Goal: Task Accomplishment & Management: Complete application form

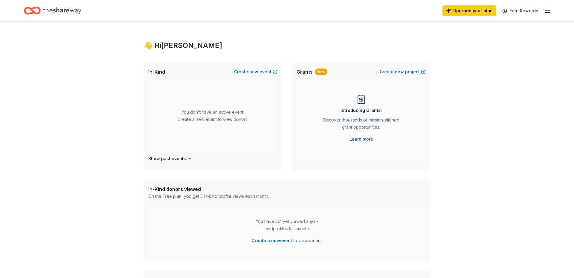
click at [206, 119] on div "You don't have an active event. Create a new event to view donors." at bounding box center [212, 115] width 129 height 69
click at [258, 70] on span "new" at bounding box center [253, 71] width 9 height 7
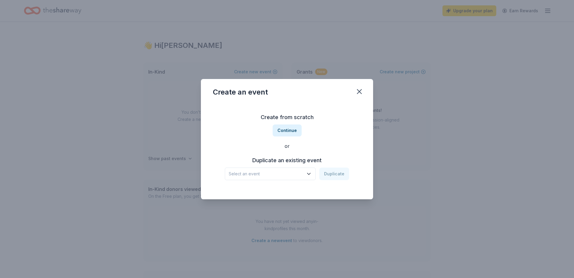
click at [304, 173] on button "Select an event" at bounding box center [270, 173] width 91 height 13
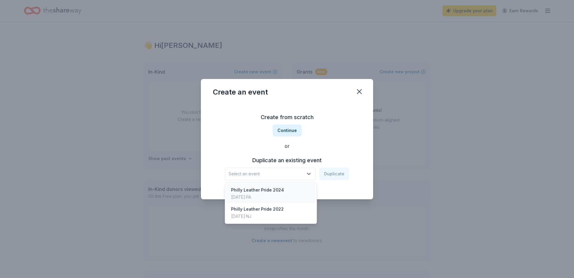
click at [278, 191] on div "Philly Leather Pride 2024" at bounding box center [257, 189] width 53 height 7
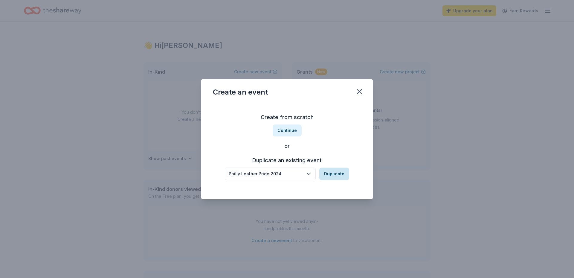
click at [330, 174] on button "Duplicate" at bounding box center [334, 173] width 30 height 13
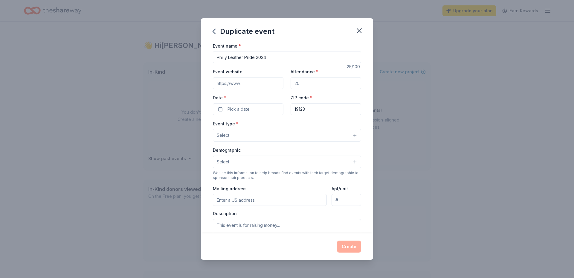
click at [271, 56] on input "Philly Leather Pride 2024" at bounding box center [287, 57] width 148 height 12
type input "Philly Leather Pride 2025"
click at [254, 82] on input "Event website" at bounding box center [248, 83] width 71 height 12
click at [310, 83] on input "Attendance *" at bounding box center [325, 83] width 71 height 12
type input "150"
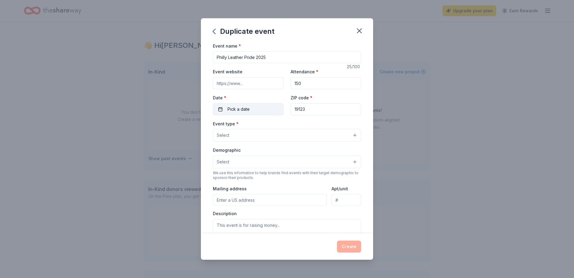
click at [255, 110] on button "Pick a date" at bounding box center [248, 109] width 71 height 12
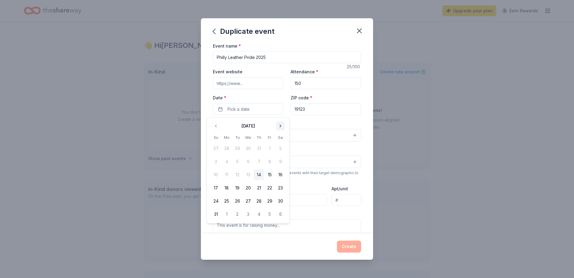
click at [279, 124] on button "Go to next month" at bounding box center [280, 126] width 8 height 8
click at [216, 173] on button "9" at bounding box center [215, 174] width 11 height 11
click at [267, 96] on label "Date *" at bounding box center [248, 98] width 71 height 6
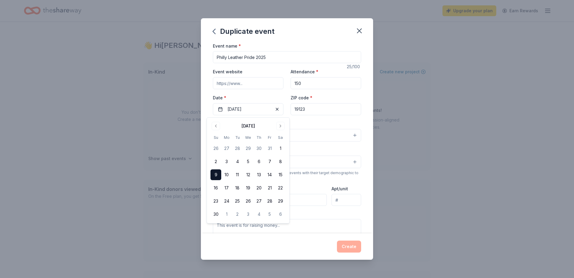
click at [267, 103] on button "11/09/2025" at bounding box center [248, 109] width 71 height 12
click at [314, 122] on div "Event type * Select" at bounding box center [287, 131] width 148 height 22
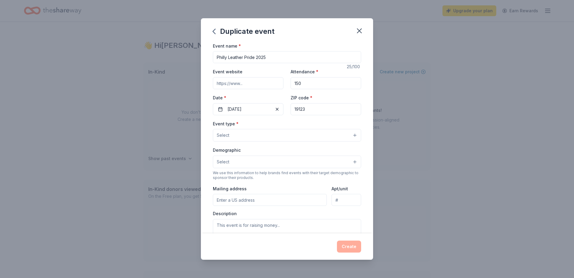
click at [239, 137] on button "Select" at bounding box center [287, 135] width 148 height 13
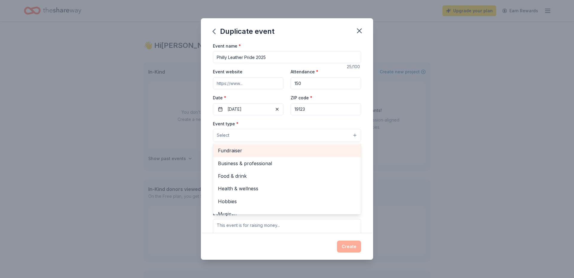
click at [235, 153] on span "Fundraiser" at bounding box center [287, 150] width 138 height 8
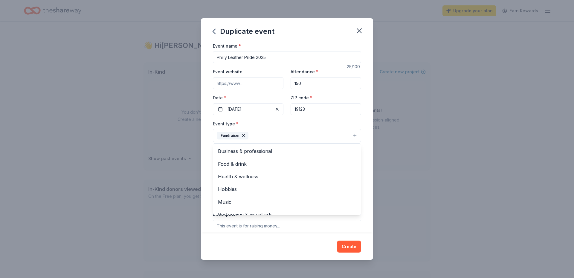
click at [179, 154] on div "Duplicate event Event name * Philly Leather Pride 2025 25 /100 Event website At…" at bounding box center [287, 139] width 574 height 278
click at [295, 168] on button "Select" at bounding box center [287, 162] width 148 height 13
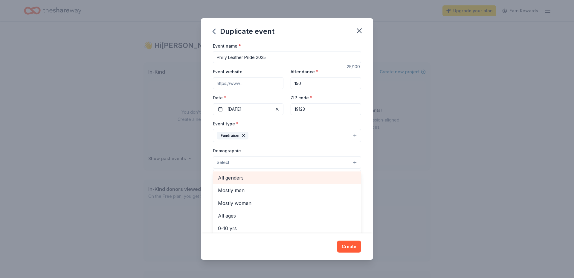
click at [245, 180] on span "All genders" at bounding box center [287, 178] width 138 height 8
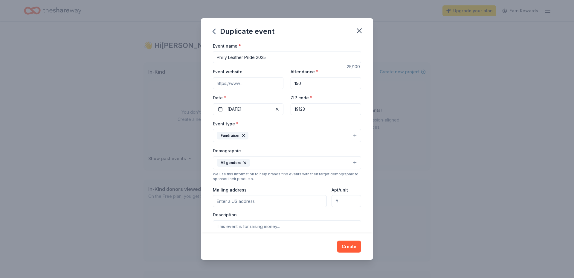
click at [281, 164] on button "All genders" at bounding box center [287, 162] width 148 height 13
click at [268, 164] on button "All genders" at bounding box center [287, 162] width 148 height 13
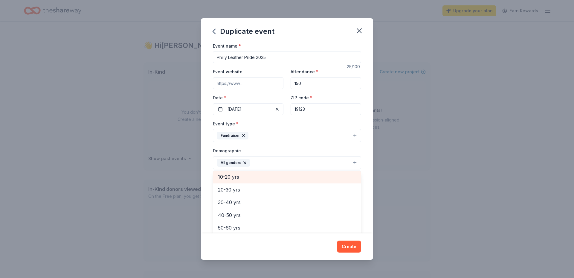
scroll to position [53, 0]
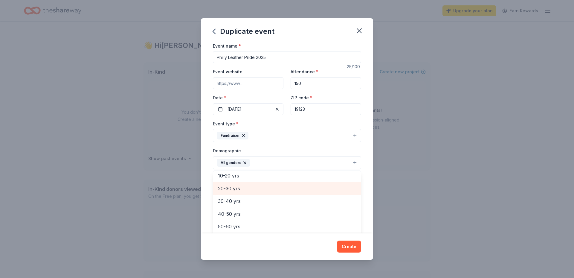
click at [232, 190] on span "20-30 yrs" at bounding box center [287, 188] width 138 height 8
click at [233, 190] on span "30-40 yrs" at bounding box center [287, 188] width 138 height 8
click at [233, 190] on span "40-50 yrs" at bounding box center [287, 188] width 138 height 8
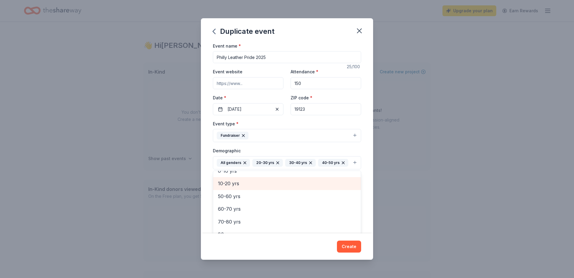
click at [233, 189] on div "10-20 yrs" at bounding box center [287, 183] width 148 height 13
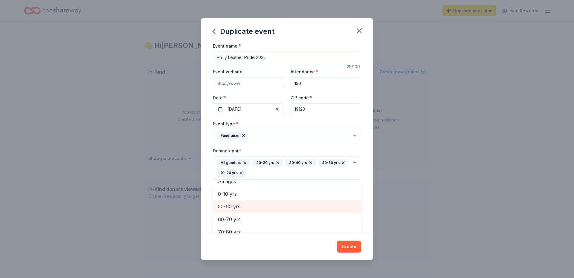
click at [229, 207] on span "50-60 yrs" at bounding box center [287, 206] width 138 height 8
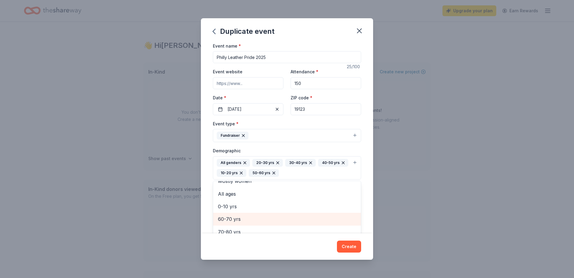
click at [229, 222] on span "60-70 yrs" at bounding box center [287, 219] width 138 height 8
click at [241, 174] on icon "button" at bounding box center [241, 172] width 5 height 5
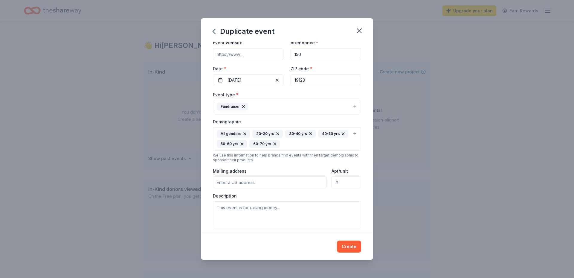
scroll to position [30, 0]
click at [244, 183] on input "Mailing address" at bounding box center [270, 181] width 114 height 12
type input "2400 MCCLELLAN AVE APT E712"
type input "19123"
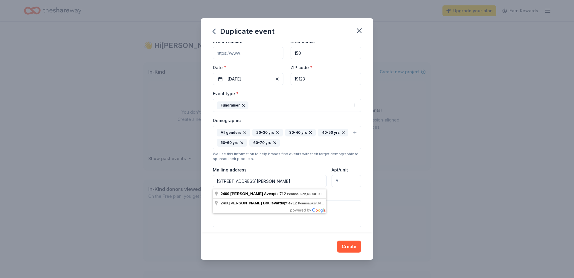
scroll to position [0, 12]
drag, startPoint x: 253, startPoint y: 183, endPoint x: 273, endPoint y: 180, distance: 19.9
click at [273, 180] on input "2400 MCCLELLAN AVE APT E712, PENNSAUKEN, NJ 08109" at bounding box center [270, 181] width 114 height 12
type input "2400 MCCLELLAN AVE, PENNSAUKEN, NJ 08109"
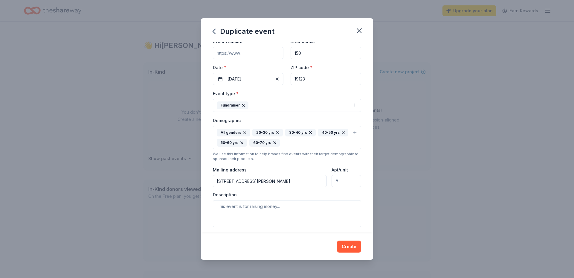
click at [342, 185] on input "Apt/unit" at bounding box center [346, 181] width 30 height 12
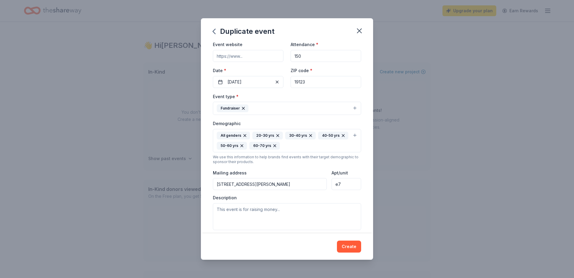
type input "e"
type input "E712"
click at [258, 212] on textarea at bounding box center [287, 216] width 148 height 27
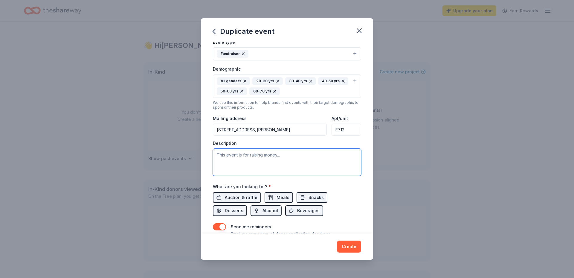
scroll to position [82, 0]
paste textarea "Join us to celebrate the 16th anniversary of Philly Leather Pride, a distinguis…"
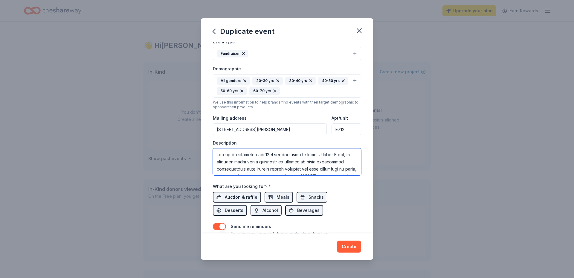
scroll to position [154, 0]
type textarea "Join us to celebrate the 16th anniversary of Philly Leather Pride, a distinguis…"
click at [233, 198] on span "Auction & raffle" at bounding box center [241, 196] width 33 height 7
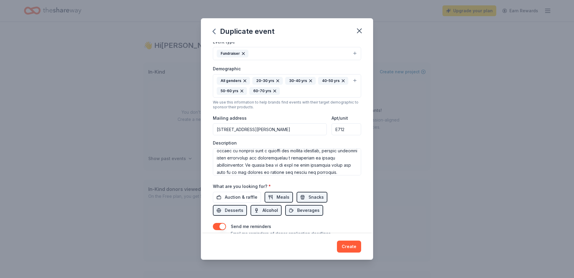
click at [262, 212] on span "Alcohol" at bounding box center [270, 209] width 16 height 7
click at [297, 213] on span "Beverages" at bounding box center [308, 209] width 22 height 7
click at [346, 245] on button "Create" at bounding box center [349, 246] width 24 height 12
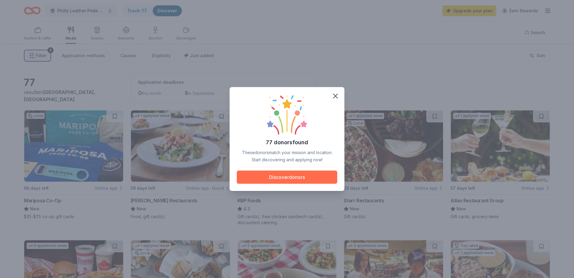
click at [293, 177] on button "Discover donors" at bounding box center [287, 176] width 100 height 13
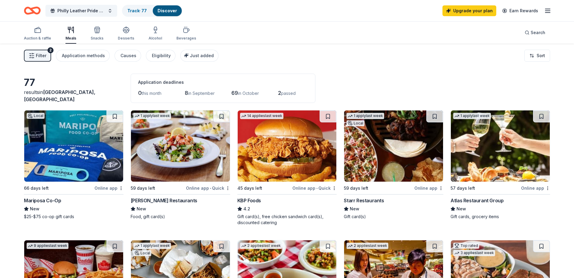
click at [39, 55] on span "Filter" at bounding box center [41, 55] width 10 height 7
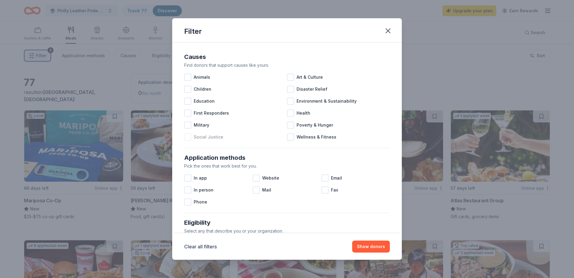
click at [188, 138] on div at bounding box center [187, 136] width 7 height 7
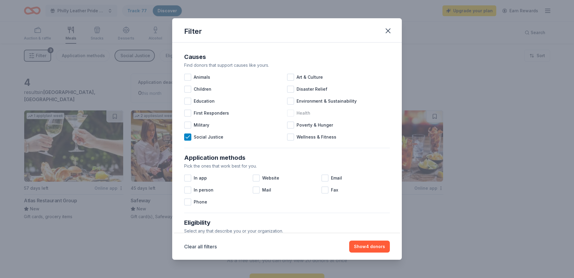
click at [290, 114] on div at bounding box center [290, 112] width 7 height 7
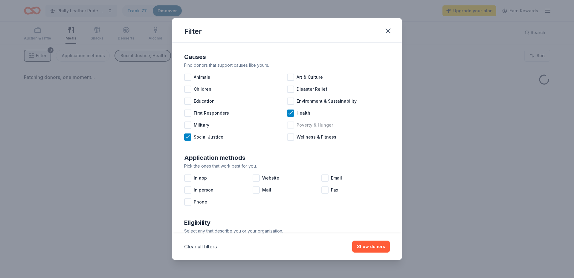
click at [290, 127] on div at bounding box center [290, 124] width 7 height 7
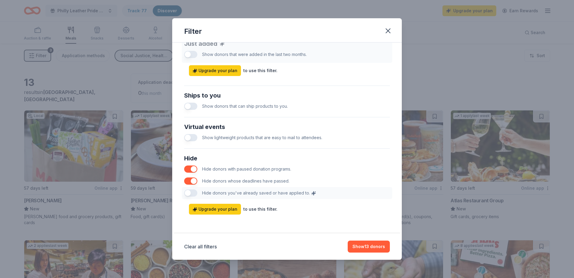
scroll to position [244, 0]
click at [371, 245] on button "Show 13 donors" at bounding box center [369, 246] width 42 height 12
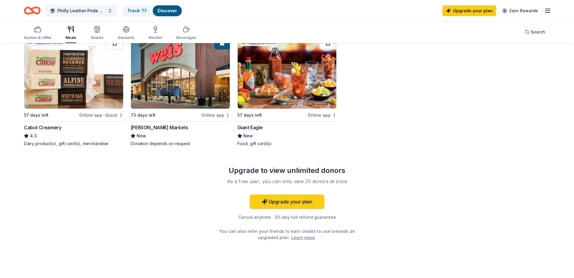
scroll to position [341, 0]
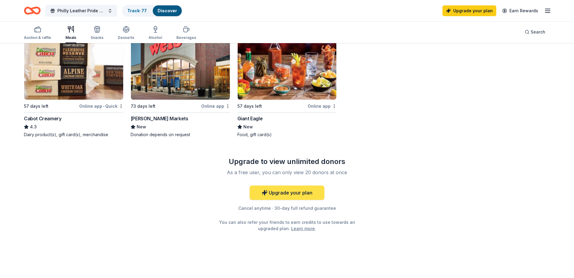
click at [286, 192] on link "Upgrade your plan" at bounding box center [286, 192] width 75 height 14
click at [287, 193] on link "Upgrade your plan" at bounding box center [286, 192] width 75 height 14
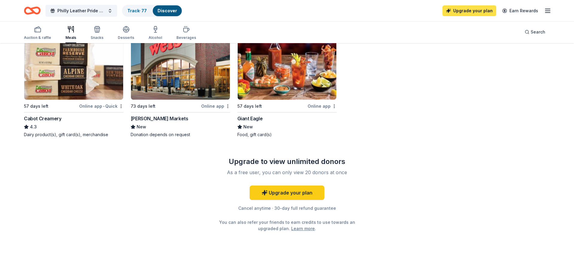
click at [462, 11] on link "Upgrade your plan" at bounding box center [469, 10] width 54 height 11
click at [459, 11] on link "Upgrade your plan" at bounding box center [469, 10] width 54 height 11
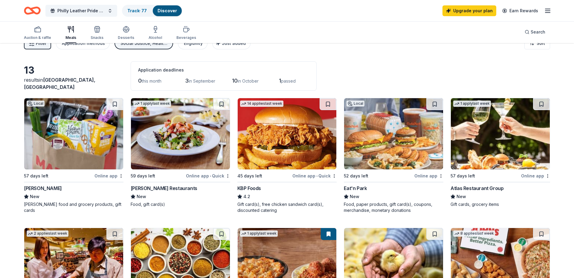
scroll to position [0, 0]
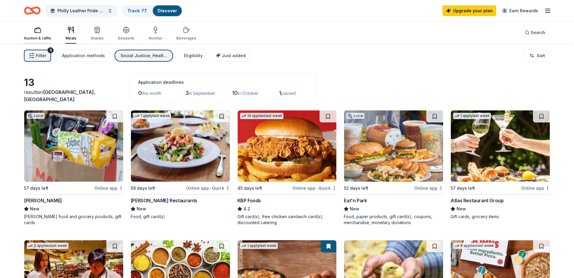
click at [36, 33] on icon "button" at bounding box center [37, 29] width 7 height 7
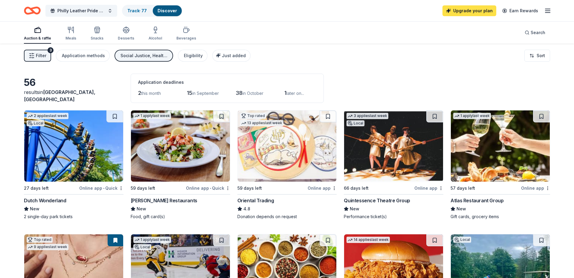
click at [465, 11] on link "Upgrade your plan" at bounding box center [469, 10] width 54 height 11
click at [287, 164] on img at bounding box center [287, 145] width 99 height 71
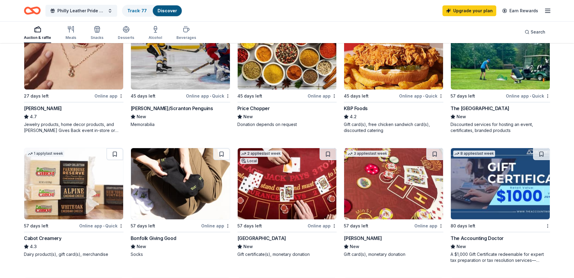
scroll to position [221, 0]
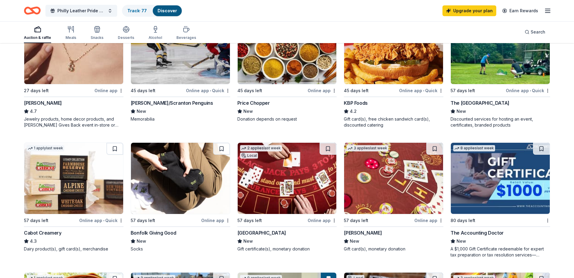
click at [276, 187] on img at bounding box center [287, 178] width 99 height 71
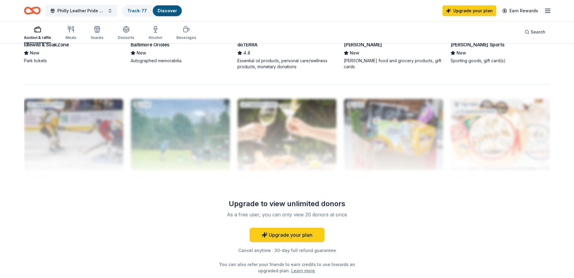
scroll to position [542, 0]
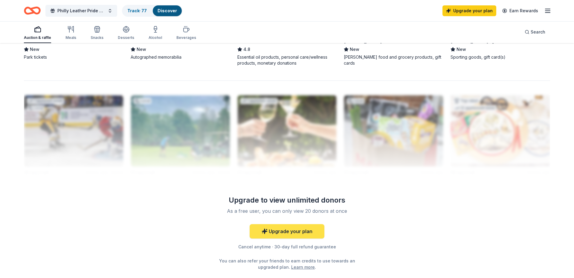
click at [282, 231] on link "Upgrade your plan" at bounding box center [286, 231] width 75 height 14
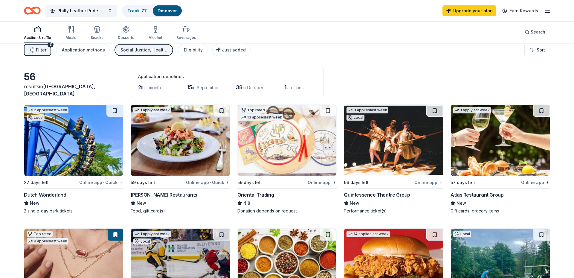
scroll to position [0, 0]
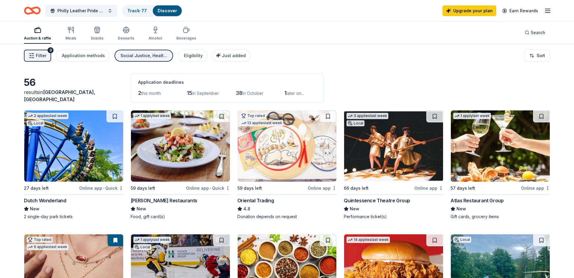
click at [167, 200] on div "[PERSON_NAME] Restaurants" at bounding box center [164, 200] width 67 height 7
click at [372, 200] on div "Quintessence Theatre Group" at bounding box center [377, 200] width 66 height 7
click at [477, 200] on div "Atlas Restaurant Group" at bounding box center [476, 200] width 53 height 7
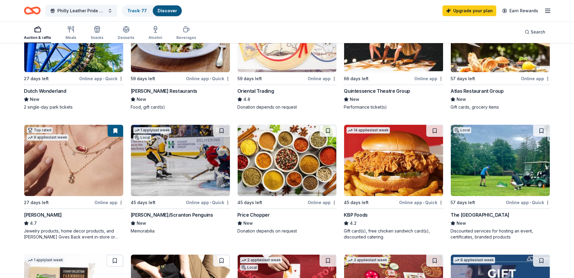
scroll to position [116, 0]
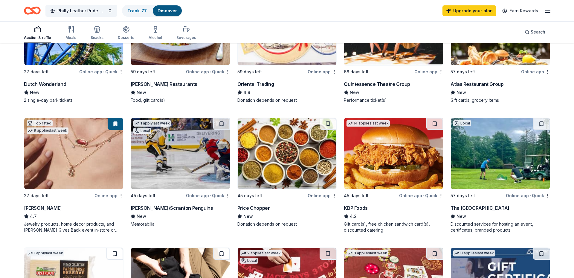
click at [276, 152] on img at bounding box center [287, 153] width 99 height 71
click at [491, 170] on img at bounding box center [500, 153] width 99 height 71
click at [545, 11] on icon "button" at bounding box center [547, 10] width 7 height 7
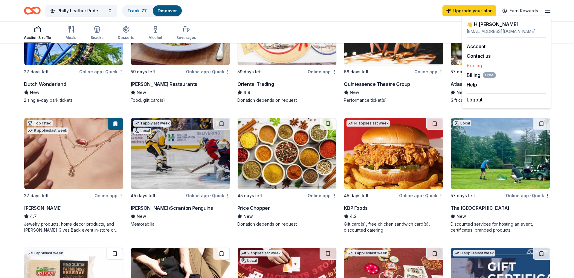
click at [473, 65] on link "Pricing" at bounding box center [474, 65] width 16 height 6
click at [478, 66] on link "Pricing" at bounding box center [474, 65] width 16 height 6
click at [474, 45] on link "Account" at bounding box center [475, 46] width 19 height 6
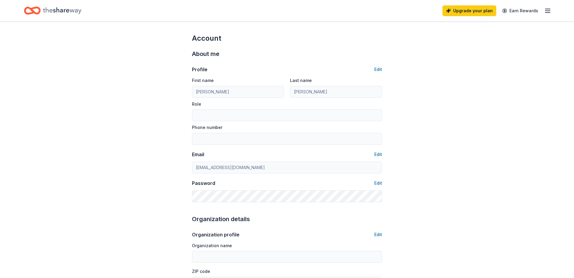
click at [548, 10] on icon "button" at bounding box center [547, 10] width 7 height 7
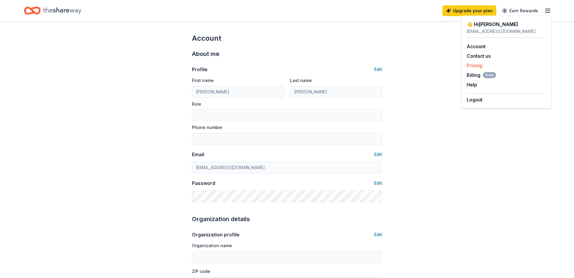
click at [474, 66] on link "Pricing" at bounding box center [474, 65] width 16 height 6
click at [478, 65] on link "Pricing" at bounding box center [474, 65] width 16 height 6
click at [475, 76] on span "Billing Free" at bounding box center [480, 74] width 29 height 7
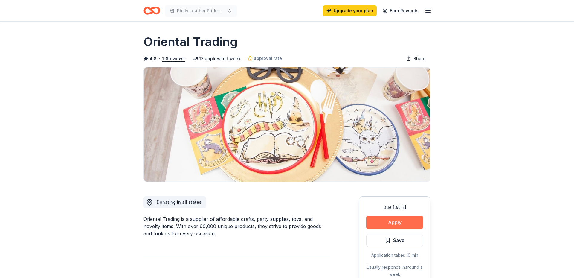
click at [394, 222] on button "Apply" at bounding box center [394, 221] width 57 height 13
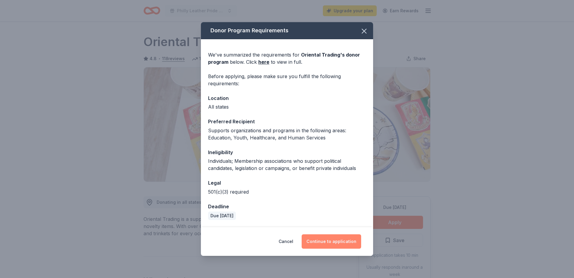
click at [327, 241] on button "Continue to application" at bounding box center [330, 241] width 59 height 14
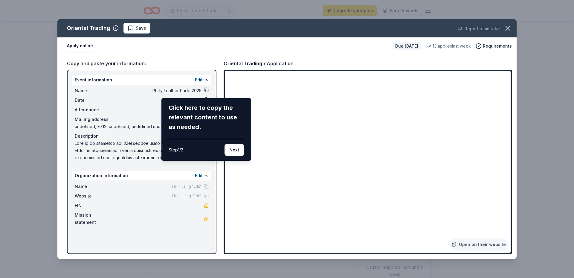
click at [194, 113] on div "Click here to copy the relevant content to use as needed." at bounding box center [206, 117] width 75 height 29
click at [190, 136] on div "Click here to copy the relevant content to use as needed. Step 1 / 2 Next" at bounding box center [206, 129] width 75 height 53
click at [234, 149] on button "Next" at bounding box center [233, 150] width 19 height 12
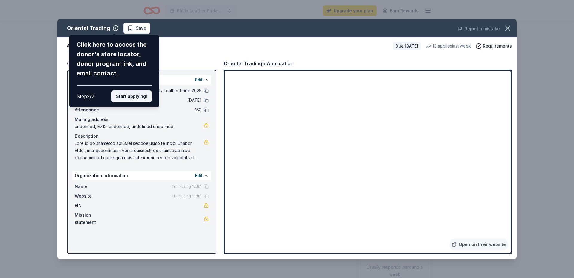
click at [130, 90] on button "Start applying!" at bounding box center [131, 96] width 41 height 12
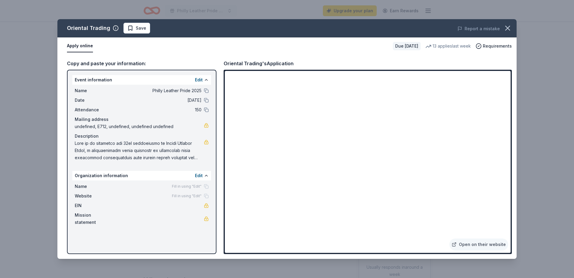
click at [79, 143] on span at bounding box center [139, 151] width 129 height 22
click at [77, 143] on span at bounding box center [139, 151] width 129 height 22
click at [508, 29] on icon "button" at bounding box center [507, 28] width 8 height 8
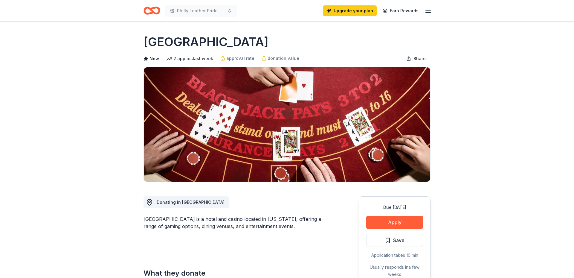
click at [392, 219] on button "Apply" at bounding box center [394, 221] width 57 height 13
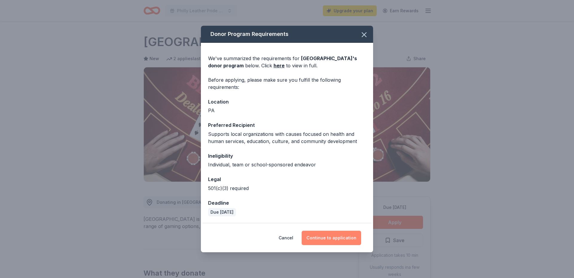
click at [331, 237] on button "Continue to application" at bounding box center [330, 237] width 59 height 14
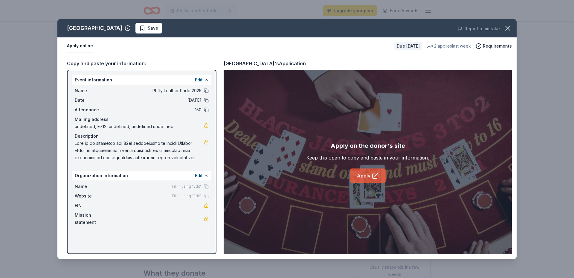
click at [372, 176] on icon at bounding box center [374, 175] width 7 height 7
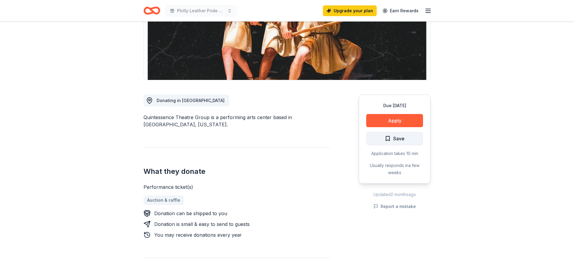
scroll to position [116, 0]
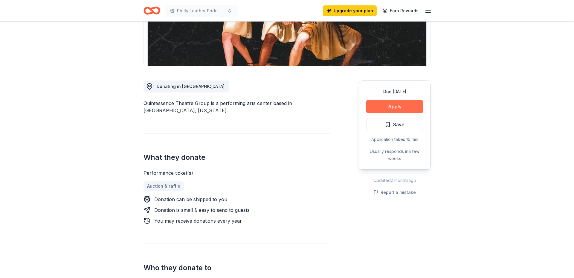
click at [392, 107] on button "Apply" at bounding box center [394, 106] width 57 height 13
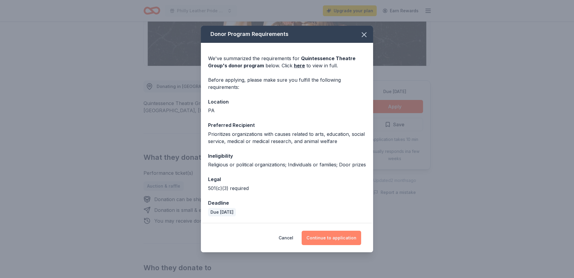
click at [336, 235] on button "Continue to application" at bounding box center [330, 237] width 59 height 14
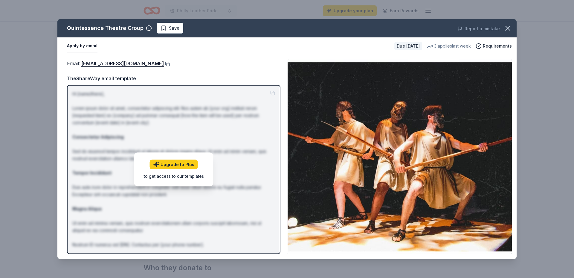
click at [168, 63] on button at bounding box center [167, 64] width 6 height 5
click at [167, 64] on button at bounding box center [167, 64] width 6 height 5
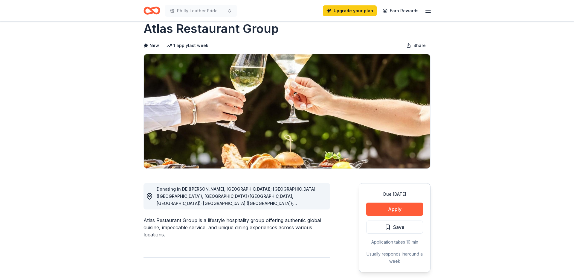
scroll to position [16, 0]
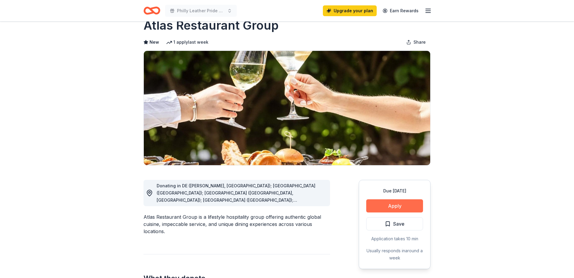
click at [387, 204] on button "Apply" at bounding box center [394, 205] width 57 height 13
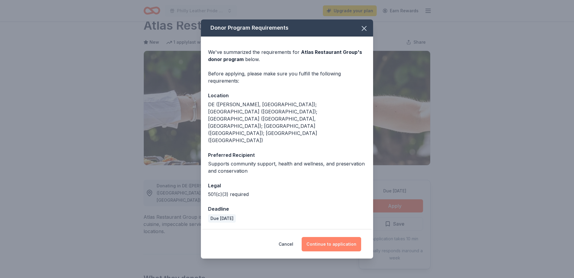
click at [330, 237] on button "Continue to application" at bounding box center [330, 244] width 59 height 14
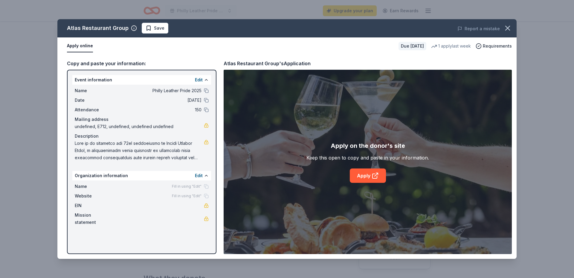
click at [117, 65] on div "Copy and paste your information:" at bounding box center [141, 63] width 149 height 8
click at [367, 176] on link "Apply" at bounding box center [368, 175] width 36 height 14
click at [508, 29] on icon "button" at bounding box center [507, 28] width 8 height 8
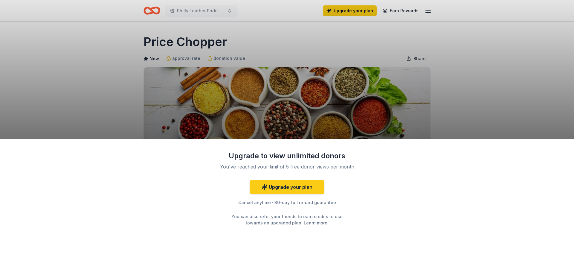
click at [449, 120] on div "Upgrade to view unlimited donors You've reached your limit of 5 free donor view…" at bounding box center [287, 139] width 574 height 278
click at [454, 179] on div "Upgrade to view unlimited donors You've reached your limit of 5 free donor view…" at bounding box center [287, 208] width 574 height 139
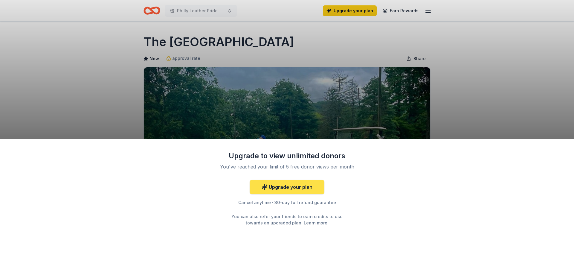
click at [286, 186] on link "Upgrade your plan" at bounding box center [286, 187] width 75 height 14
click at [265, 189] on icon at bounding box center [264, 187] width 6 height 6
drag, startPoint x: 452, startPoint y: 56, endPoint x: 451, endPoint y: 51, distance: 5.2
click at [453, 56] on div "Upgrade to view unlimited donors You've reached your limit of 5 free donor view…" at bounding box center [287, 139] width 574 height 278
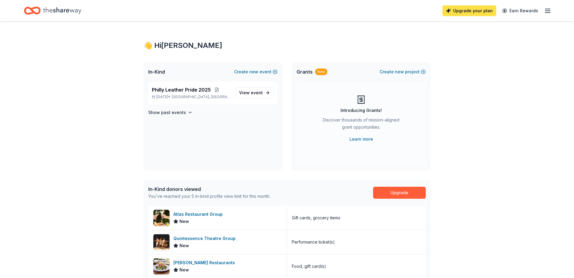
click at [464, 10] on link "Upgrade your plan" at bounding box center [469, 10] width 54 height 11
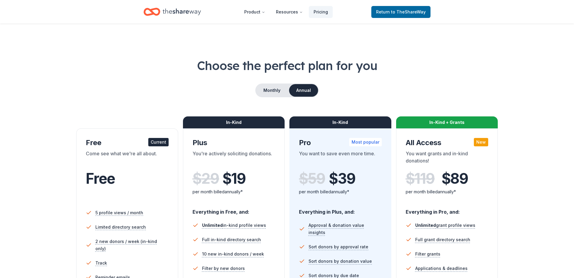
click at [485, 9] on header "Product Resources Pricing Return to TheShareWay" at bounding box center [287, 12] width 574 height 24
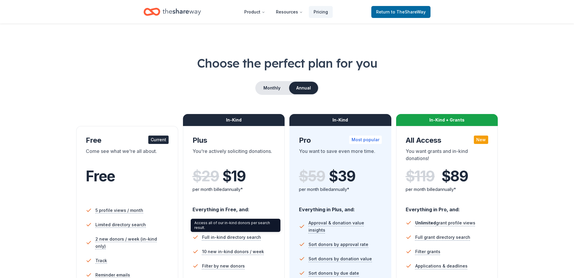
scroll to position [3, 0]
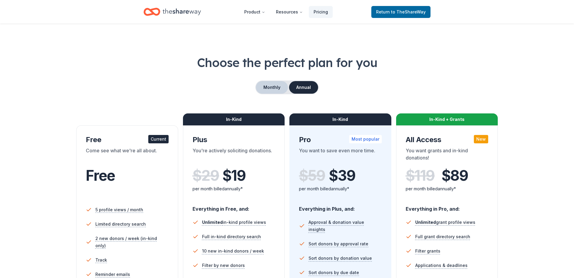
click at [273, 86] on button "Monthly" at bounding box center [272, 87] width 32 height 13
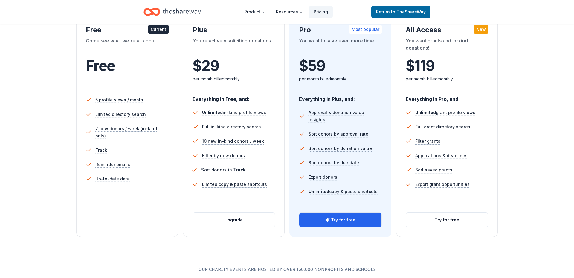
scroll to position [113, 0]
click at [234, 219] on button "Upgrade" at bounding box center [234, 219] width 82 height 14
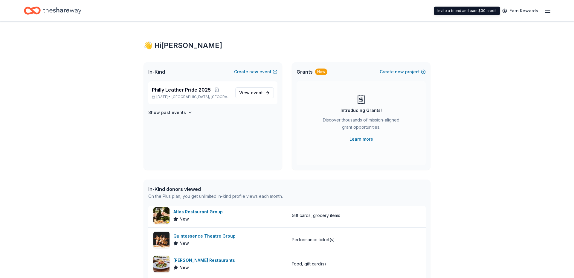
click at [546, 10] on icon "button" at bounding box center [547, 10] width 7 height 7
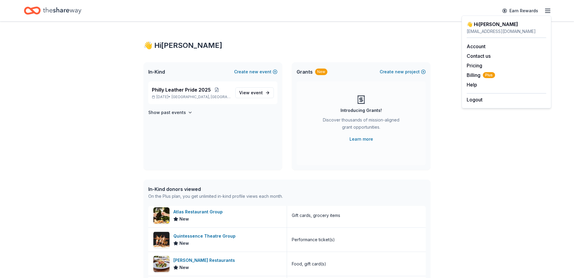
drag, startPoint x: 492, startPoint y: 130, endPoint x: 485, endPoint y: 136, distance: 9.8
click at [491, 131] on div "👋 Hi [PERSON_NAME] In-Kind Create new event Philly Leather Pride [DATE], 2025 •…" at bounding box center [287, 230] width 574 height 417
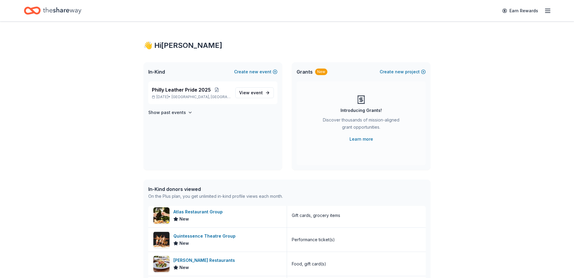
click at [51, 12] on icon "Home" at bounding box center [62, 10] width 38 height 12
click at [62, 10] on icon "Home" at bounding box center [62, 10] width 38 height 12
click at [30, 10] on icon "Home" at bounding box center [32, 11] width 17 height 14
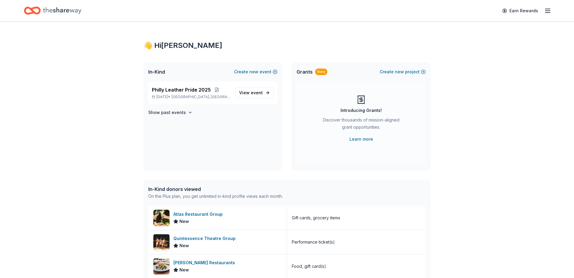
click at [172, 189] on div "In-Kind donors viewed" at bounding box center [215, 188] width 134 height 7
click at [171, 197] on div "On the Plus plan, you get unlimited in-kind profile views each month." at bounding box center [215, 195] width 134 height 7
click at [253, 92] on span "event" at bounding box center [257, 92] width 12 height 5
click at [249, 92] on span "View event" at bounding box center [251, 92] width 24 height 7
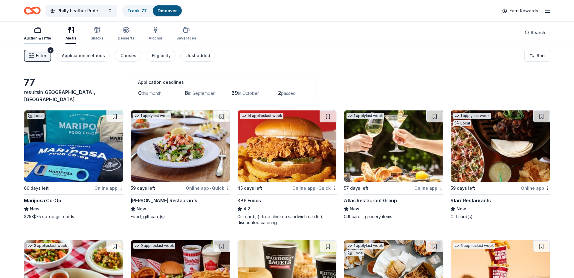
click at [39, 31] on icon "button" at bounding box center [37, 29] width 7 height 7
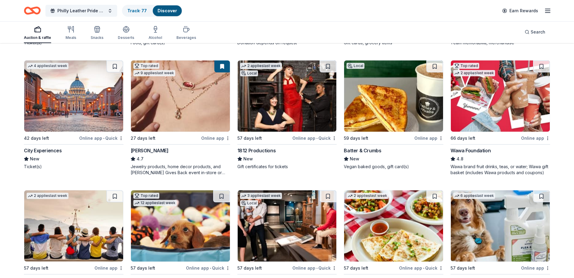
scroll to position [210, 0]
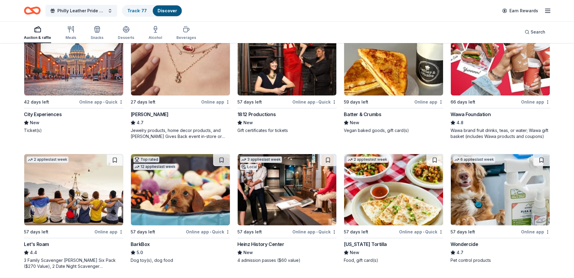
click at [53, 90] on img at bounding box center [73, 59] width 99 height 71
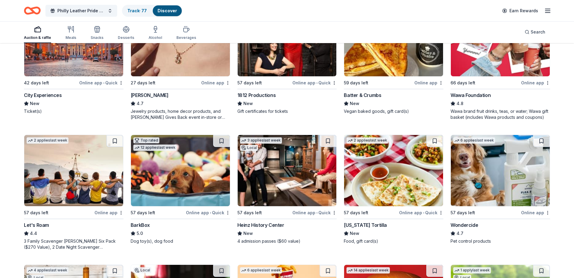
scroll to position [235, 0]
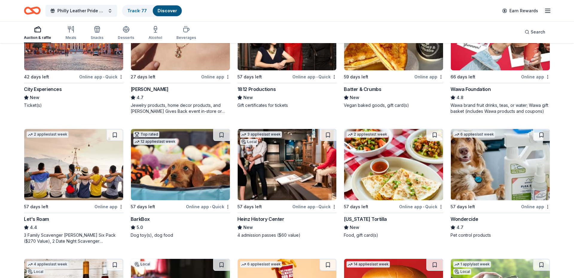
click at [270, 171] on img at bounding box center [287, 164] width 99 height 71
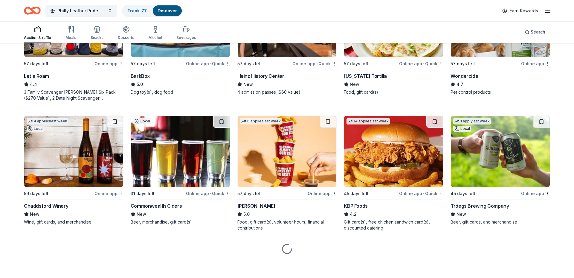
scroll to position [379, 0]
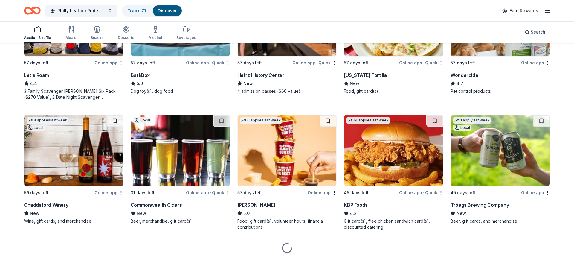
click at [66, 145] on img at bounding box center [73, 150] width 99 height 71
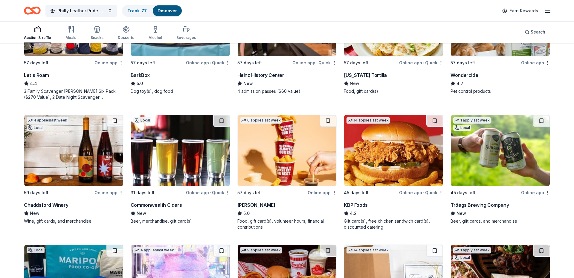
click at [186, 159] on img at bounding box center [180, 150] width 99 height 71
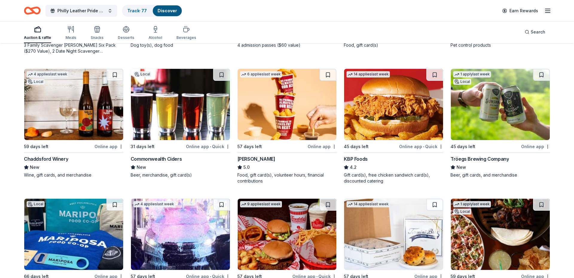
scroll to position [428, 0]
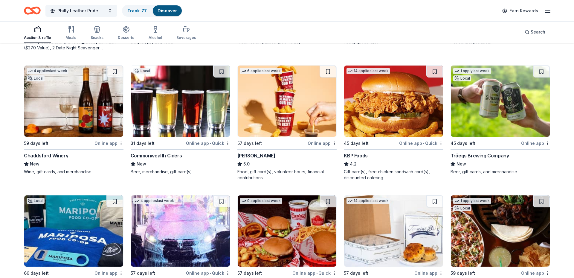
click at [472, 154] on div "Tröegs Brewing Company" at bounding box center [479, 155] width 58 height 7
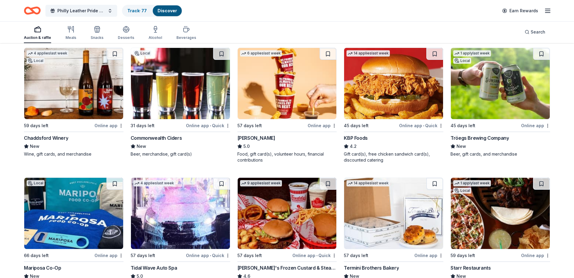
scroll to position [447, 0]
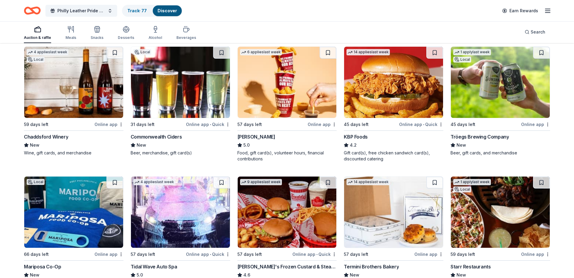
click at [278, 109] on img at bounding box center [287, 82] width 99 height 71
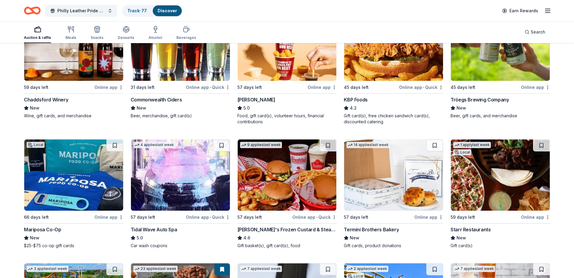
scroll to position [505, 0]
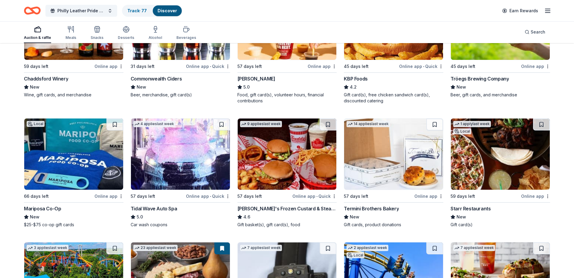
click at [505, 172] on img at bounding box center [500, 153] width 99 height 71
click at [491, 174] on img at bounding box center [500, 153] width 99 height 71
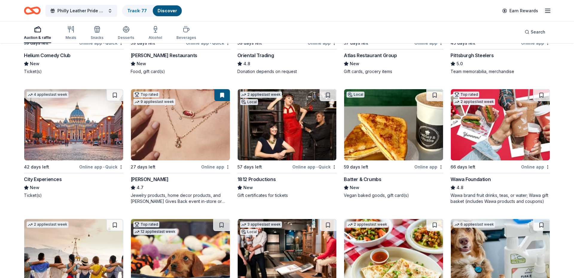
scroll to position [0, 0]
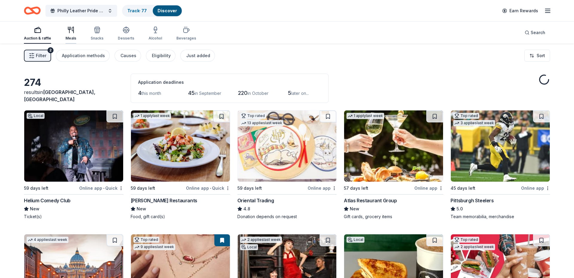
click at [72, 29] on icon "button" at bounding box center [72, 30] width 1 height 6
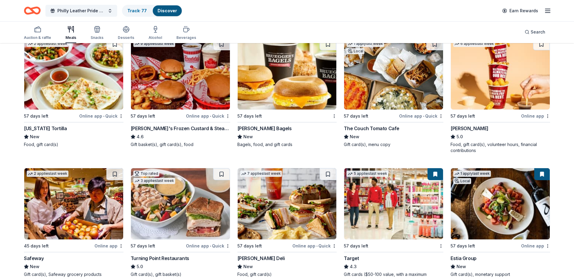
scroll to position [206, 0]
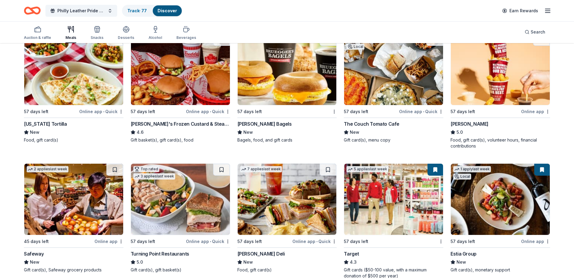
click at [404, 87] on img at bounding box center [393, 69] width 99 height 71
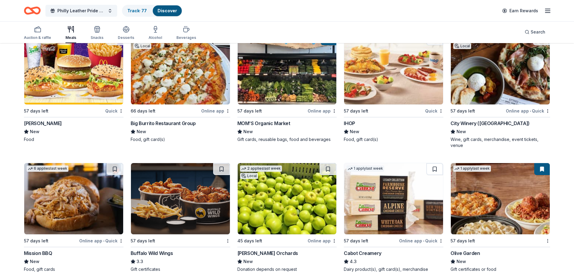
scroll to position [720, 0]
click at [490, 84] on img at bounding box center [500, 68] width 99 height 71
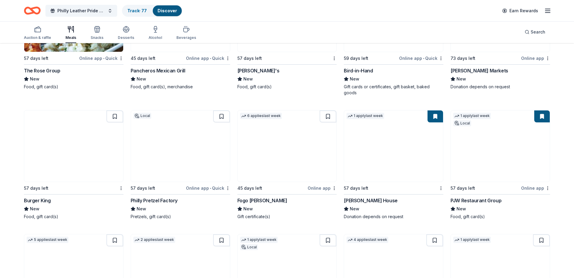
scroll to position [1033, 0]
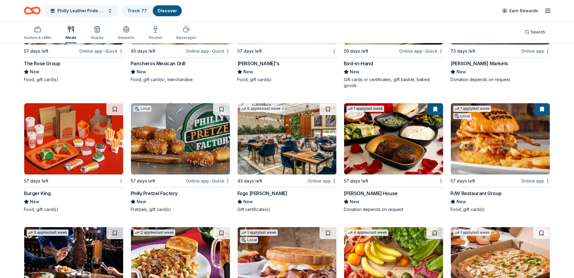
click at [180, 129] on img at bounding box center [180, 138] width 99 height 71
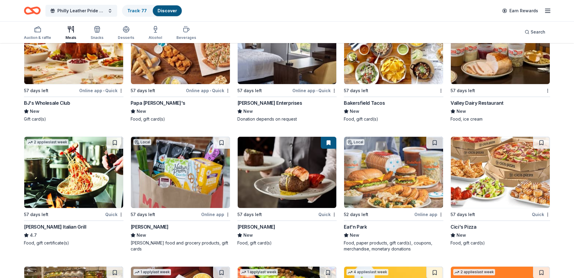
scroll to position [1588, 0]
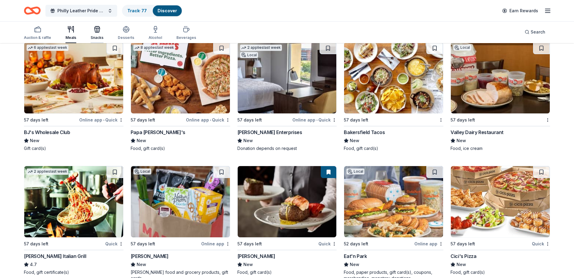
click at [96, 29] on icon "button" at bounding box center [97, 29] width 7 height 7
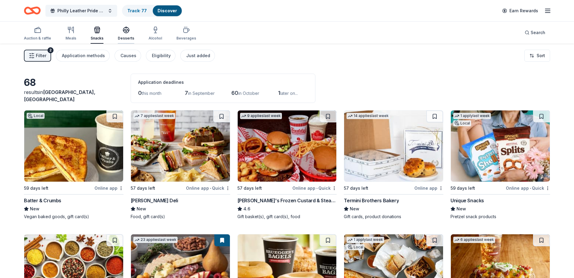
click at [126, 33] on icon "button" at bounding box center [126, 29] width 7 height 7
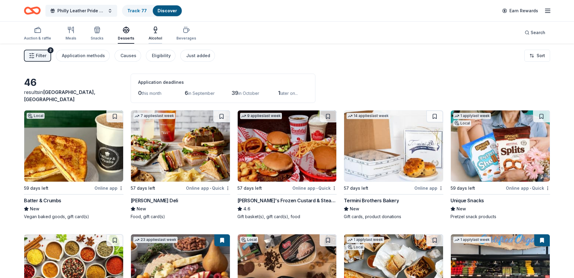
click at [152, 34] on div "Alcohol" at bounding box center [155, 33] width 13 height 14
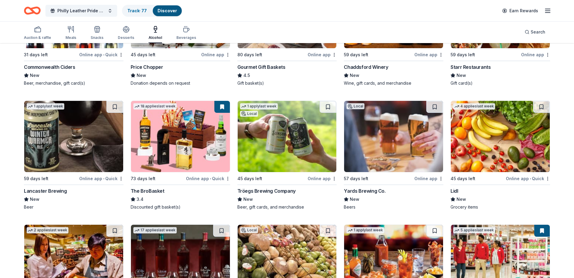
scroll to position [133, 0]
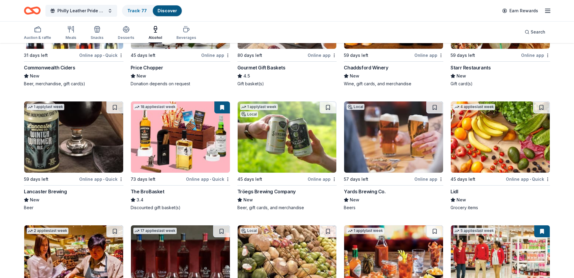
click at [373, 145] on img at bounding box center [393, 136] width 99 height 71
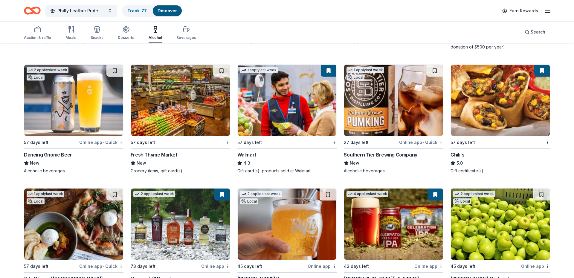
scroll to position [424, 0]
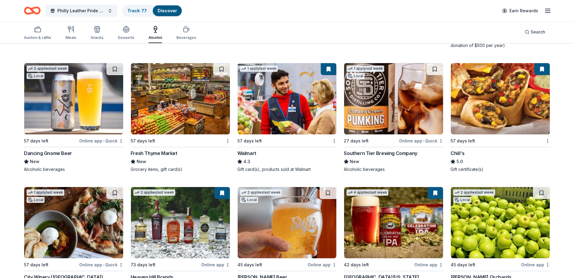
click at [64, 115] on img at bounding box center [73, 98] width 99 height 71
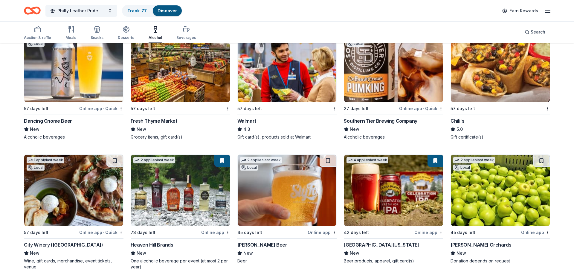
scroll to position [462, 0]
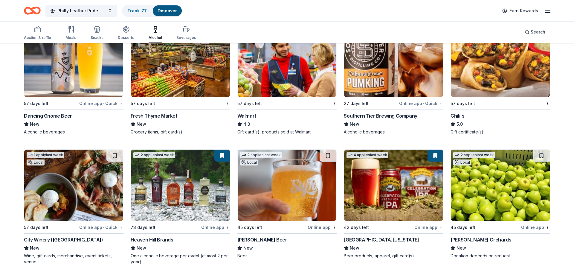
click at [183, 180] on img at bounding box center [180, 184] width 99 height 71
click at [293, 189] on img at bounding box center [287, 184] width 99 height 71
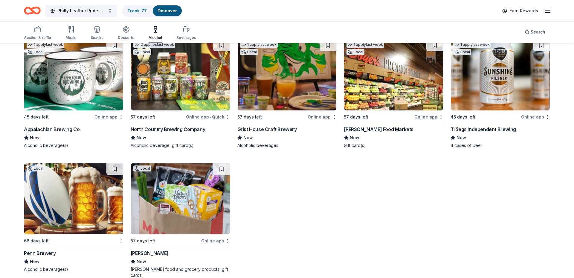
scroll to position [708, 0]
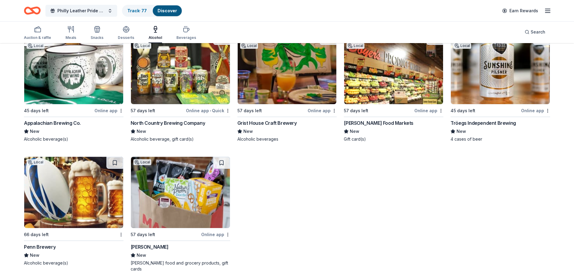
click at [82, 181] on img at bounding box center [73, 192] width 99 height 71
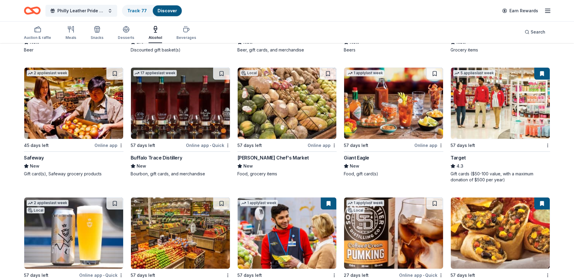
scroll to position [260, 0]
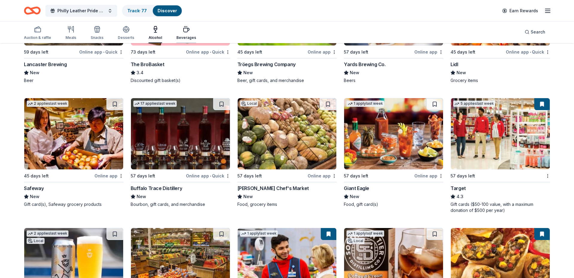
click at [184, 28] on icon "button" at bounding box center [186, 29] width 7 height 7
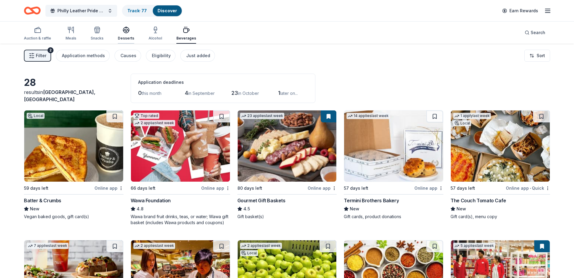
click at [123, 31] on icon "button" at bounding box center [126, 29] width 7 height 7
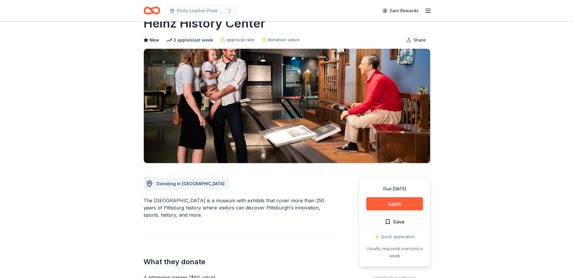
scroll to position [19, 0]
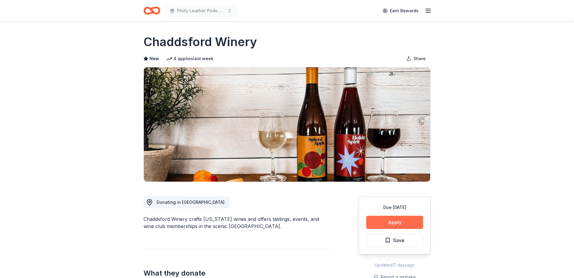
click at [390, 220] on button "Apply" at bounding box center [394, 221] width 57 height 13
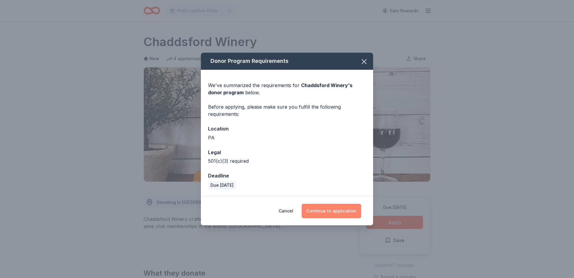
click at [335, 212] on button "Continue to application" at bounding box center [330, 210] width 59 height 14
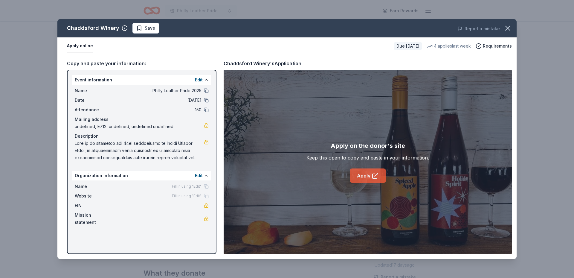
click at [359, 176] on link "Apply" at bounding box center [368, 175] width 36 height 14
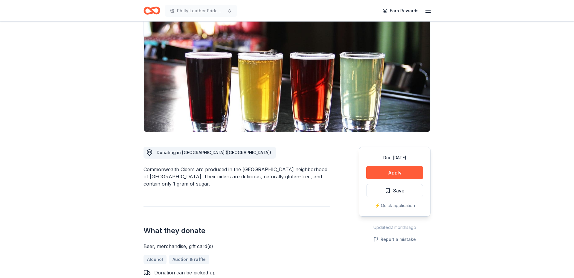
scroll to position [49, 0]
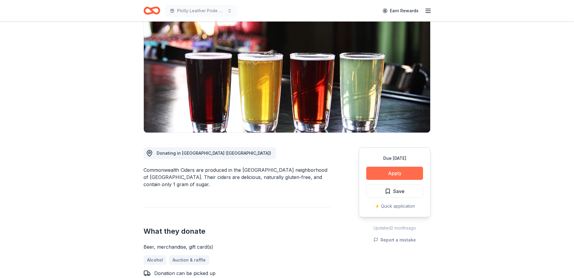
click at [390, 172] on button "Apply" at bounding box center [394, 172] width 57 height 13
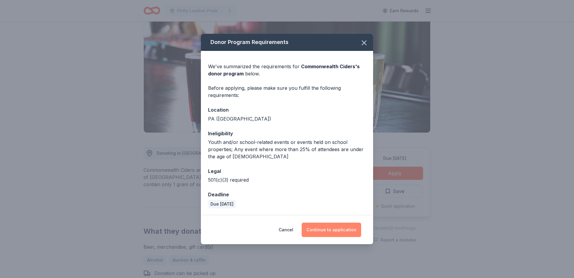
click at [329, 229] on button "Continue to application" at bounding box center [330, 229] width 59 height 14
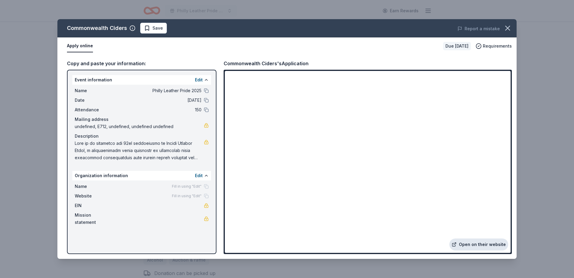
click at [474, 243] on link "Open on their website" at bounding box center [478, 244] width 59 height 12
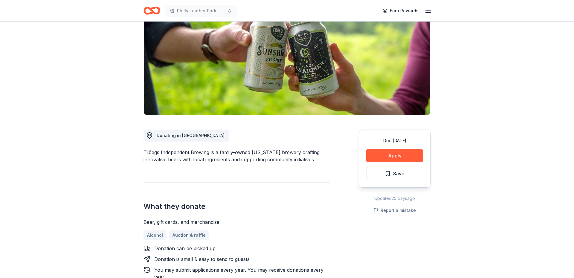
scroll to position [69, 0]
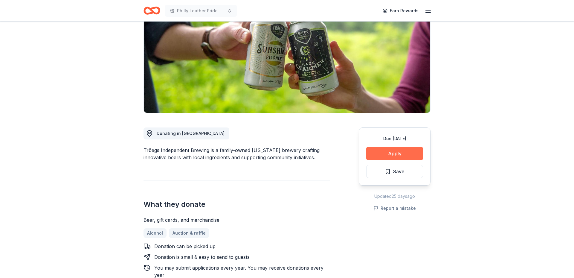
click at [388, 153] on button "Apply" at bounding box center [394, 153] width 57 height 13
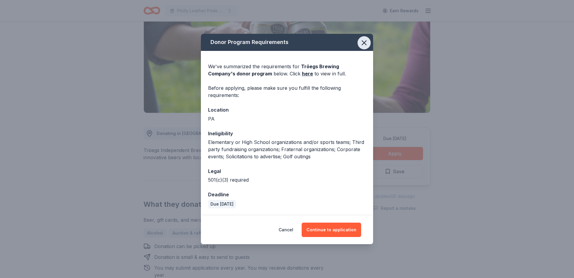
click at [366, 43] on icon "button" at bounding box center [364, 43] width 8 height 8
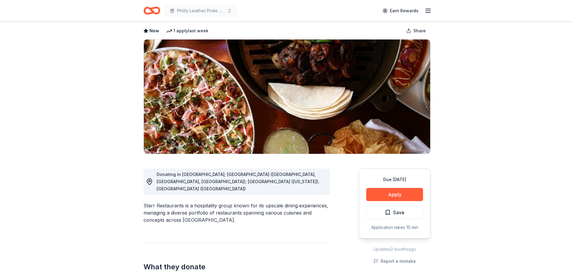
scroll to position [35, 0]
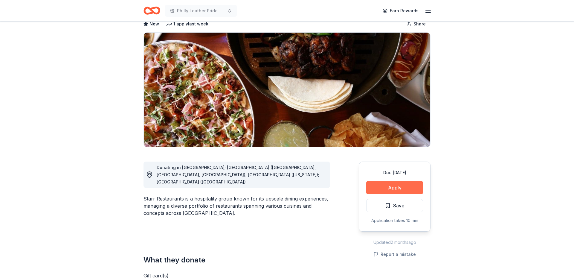
click at [393, 186] on button "Apply" at bounding box center [394, 187] width 57 height 13
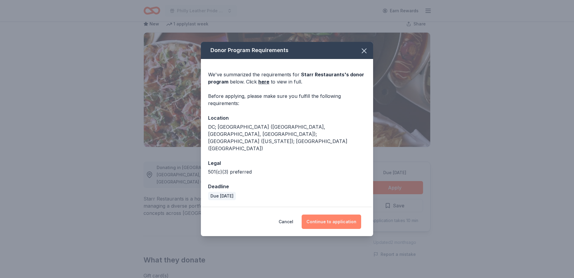
click at [336, 214] on button "Continue to application" at bounding box center [330, 221] width 59 height 14
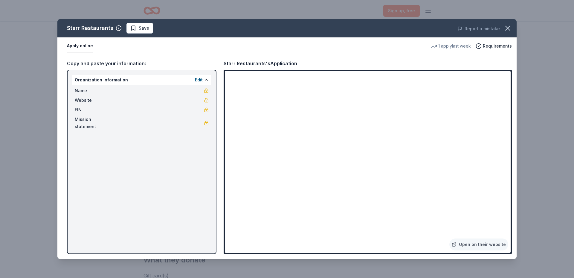
click at [529, 204] on div "Starr Restaurants Save Report a mistake Apply online 1 apply last week Requirem…" at bounding box center [287, 139] width 574 height 278
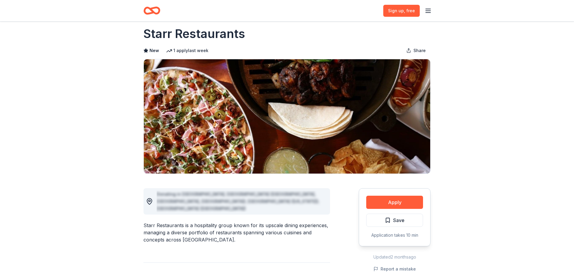
scroll to position [0, 0]
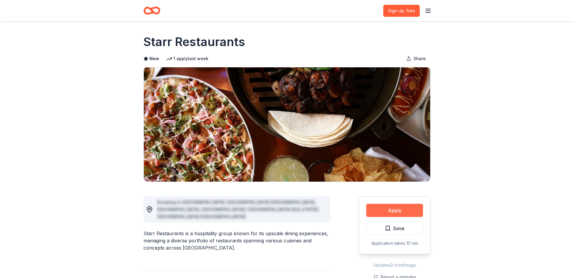
click at [394, 209] on button "Apply" at bounding box center [394, 209] width 57 height 13
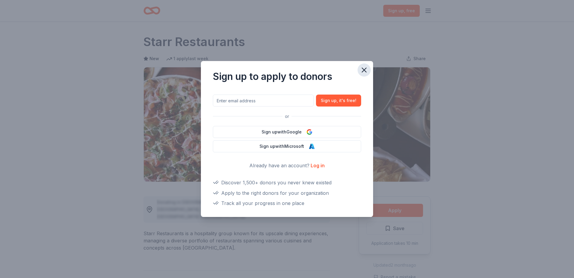
click at [364, 70] on icon "button" at bounding box center [364, 70] width 4 height 4
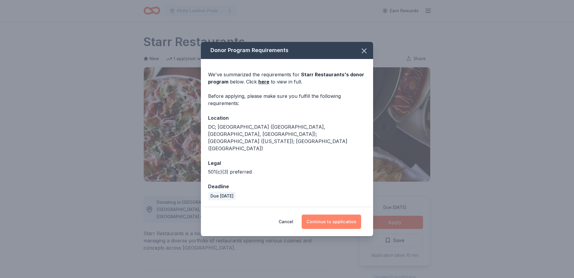
click at [332, 215] on button "Continue to application" at bounding box center [330, 221] width 59 height 14
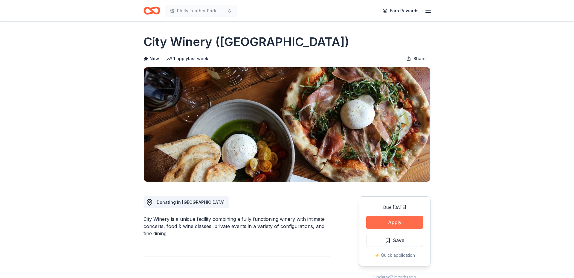
click at [391, 221] on button "Apply" at bounding box center [394, 221] width 57 height 13
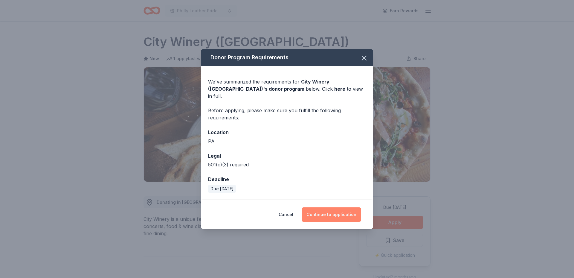
click at [328, 211] on button "Continue to application" at bounding box center [330, 214] width 59 height 14
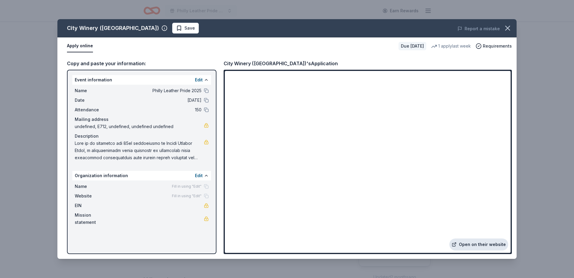
click at [489, 245] on link "Open on their website" at bounding box center [478, 244] width 59 height 12
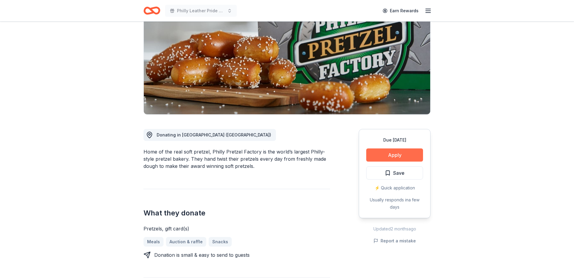
scroll to position [67, 0]
click at [396, 154] on button "Apply" at bounding box center [394, 154] width 57 height 13
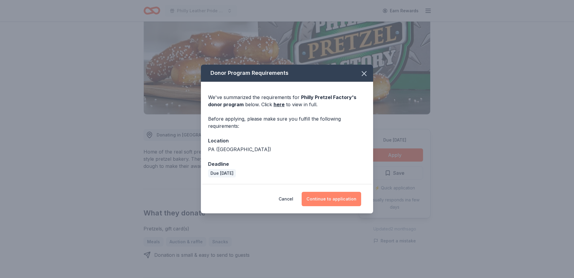
click at [330, 198] on button "Continue to application" at bounding box center [330, 199] width 59 height 14
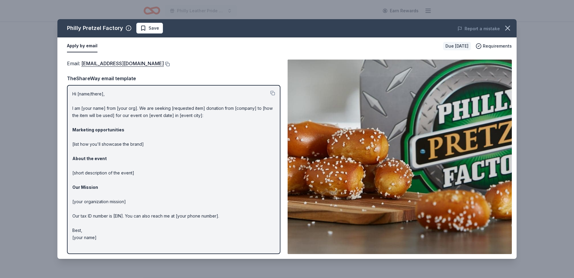
click at [164, 63] on button at bounding box center [167, 64] width 6 height 5
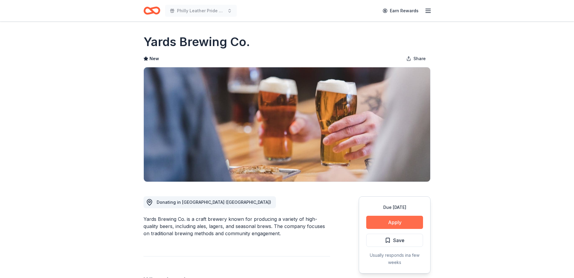
click at [401, 221] on button "Apply" at bounding box center [394, 221] width 57 height 13
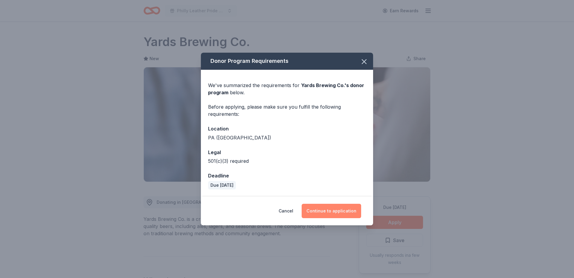
click at [331, 212] on button "Continue to application" at bounding box center [330, 210] width 59 height 14
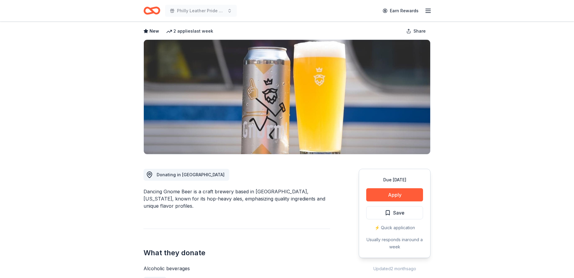
scroll to position [30, 0]
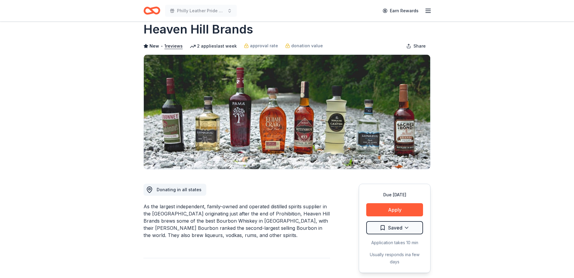
scroll to position [11, 0]
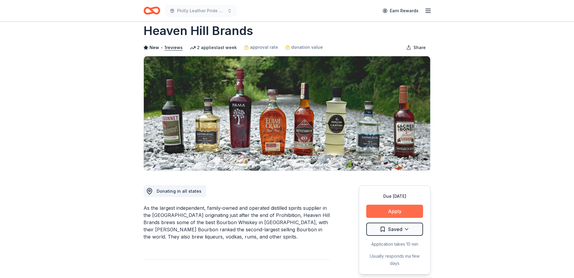
click at [394, 212] on button "Apply" at bounding box center [394, 210] width 57 height 13
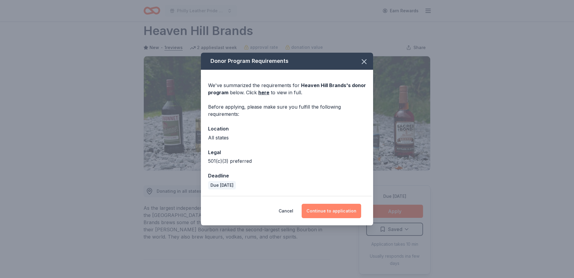
click at [329, 212] on button "Continue to application" at bounding box center [330, 210] width 59 height 14
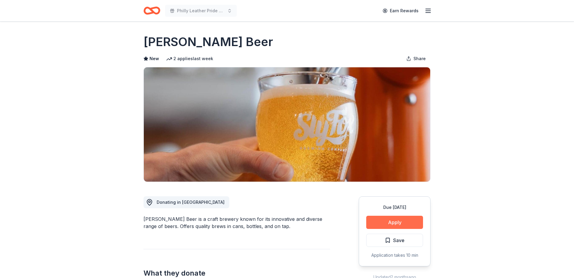
click at [394, 222] on button "Apply" at bounding box center [394, 221] width 57 height 13
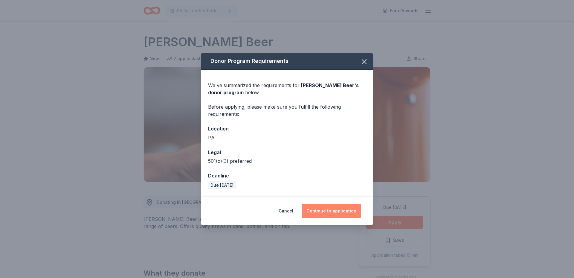
click at [329, 211] on button "Continue to application" at bounding box center [330, 210] width 59 height 14
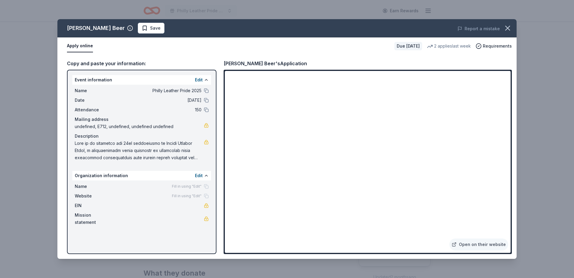
drag, startPoint x: 512, startPoint y: 121, endPoint x: 513, endPoint y: 173, distance: 52.6
click at [513, 173] on div "Copy and paste your information: Event information Edit Name Philly Leather Pri…" at bounding box center [286, 157] width 459 height 204
click at [506, 30] on icon "button" at bounding box center [507, 28] width 4 height 4
